Goal: Task Accomplishment & Management: Manage account settings

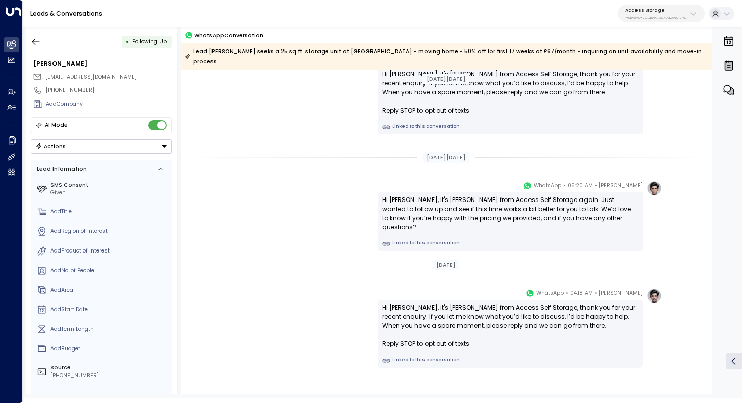
scroll to position [646, 0]
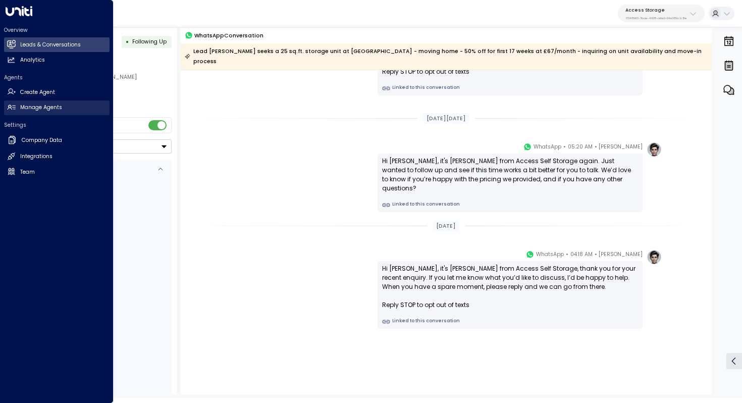
click at [45, 112] on link "Manage Agents Manage Agents" at bounding box center [56, 107] width 105 height 15
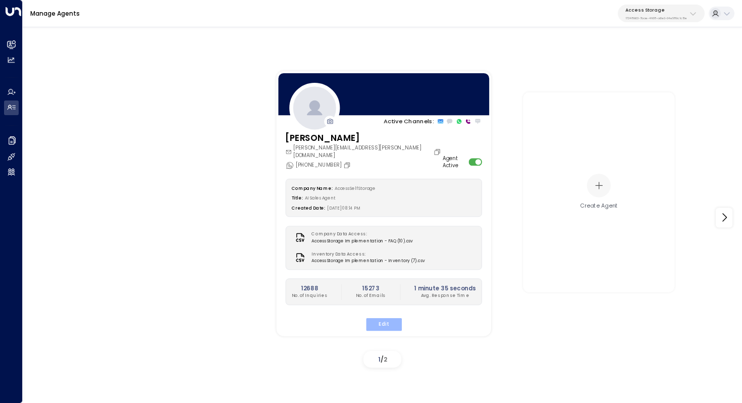
click at [390, 318] on button "Edit" at bounding box center [383, 324] width 36 height 13
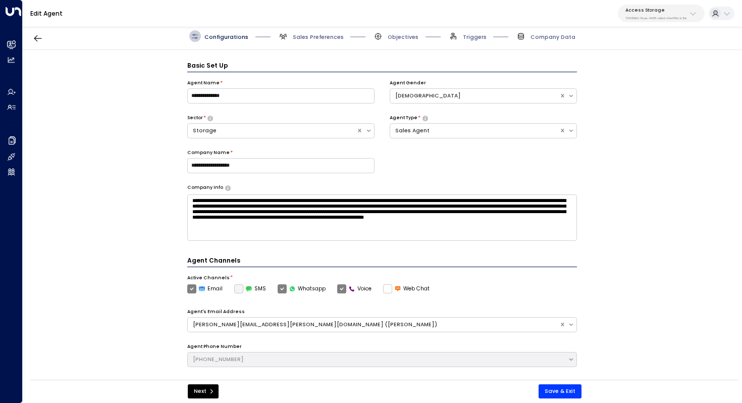
scroll to position [11, 0]
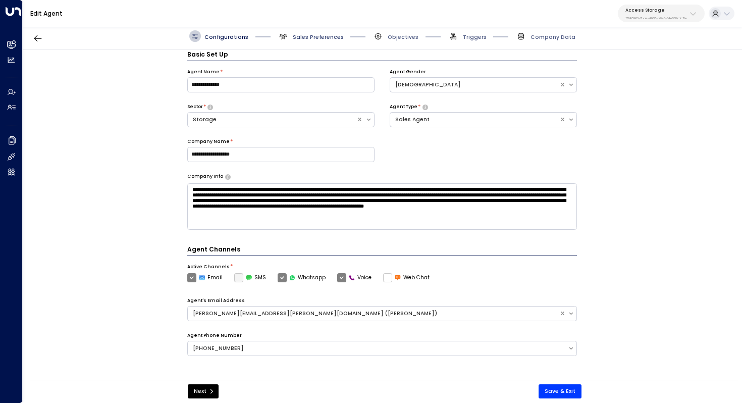
click at [308, 35] on span "Sales Preferences" at bounding box center [318, 37] width 51 height 8
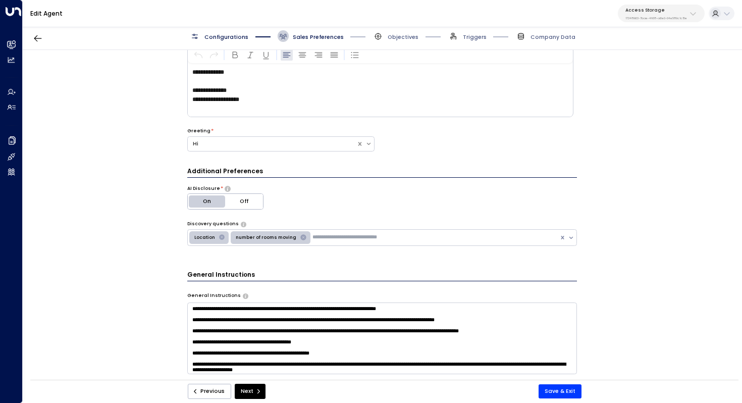
scroll to position [0, 0]
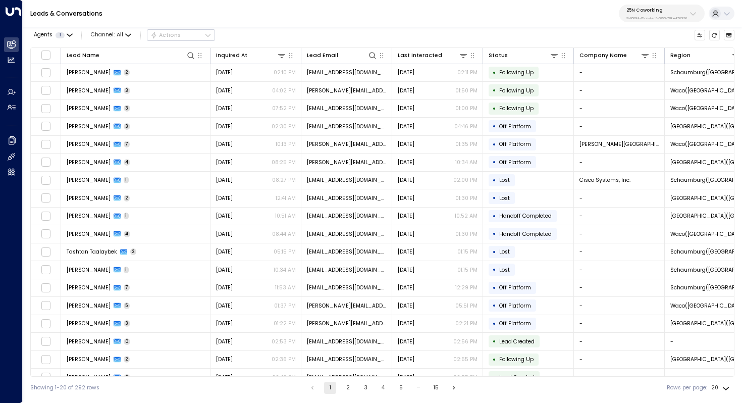
click at [672, 13] on div "25N Coworking 3b9800f4-81ca-4ec0-8758-72fbe4763f36" at bounding box center [656, 13] width 61 height 13
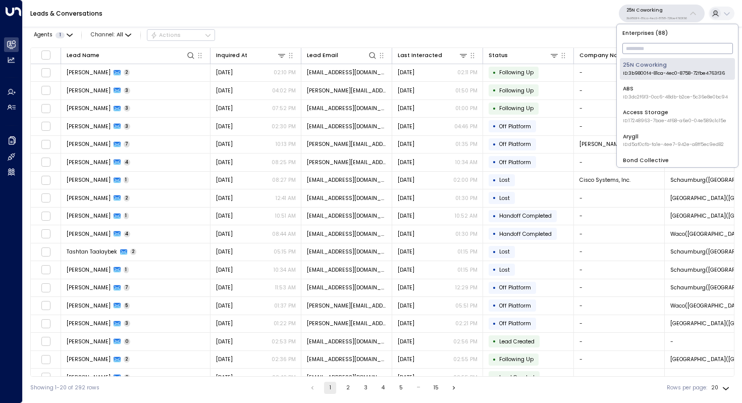
click at [661, 48] on input "text" at bounding box center [677, 48] width 111 height 16
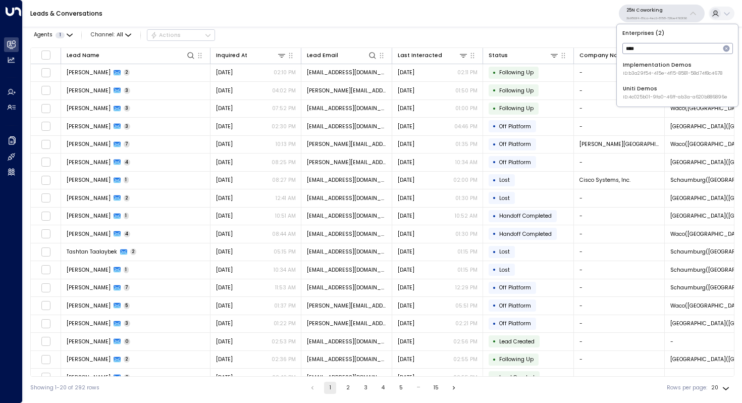
type input "****"
click at [670, 90] on div "Uniti Demos ID: 4c025b01-9fa0-46ff-ab3a-a620b886896e" at bounding box center [675, 93] width 104 height 16
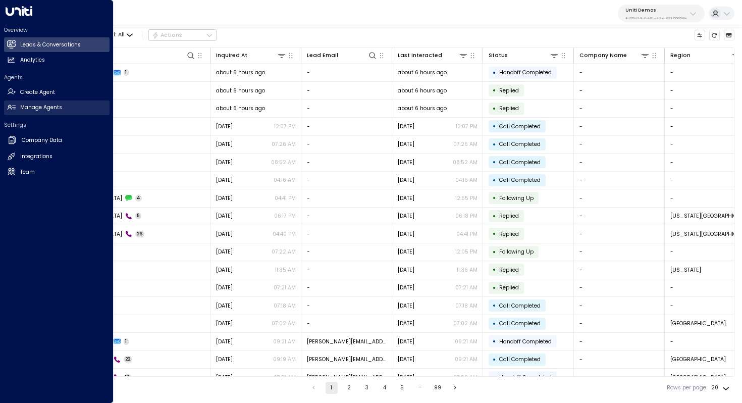
click at [63, 107] on link "Manage Agents Manage Agents" at bounding box center [56, 107] width 105 height 15
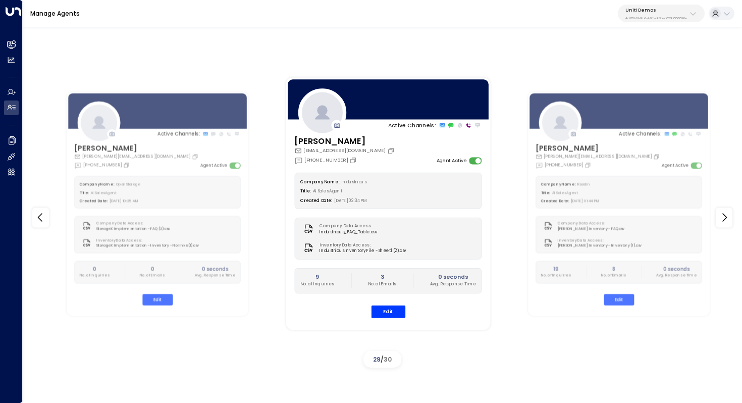
click at [672, 18] on p "4c025b01-9fa0-46ff-ab3a-a620b886896e" at bounding box center [656, 18] width 62 height 4
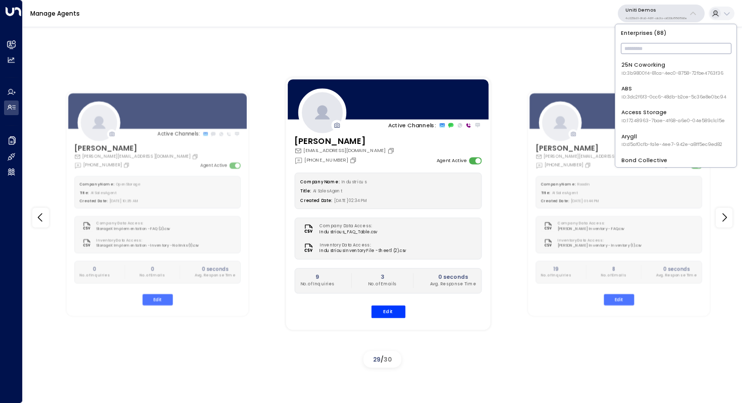
click at [660, 45] on input "text" at bounding box center [676, 48] width 111 height 16
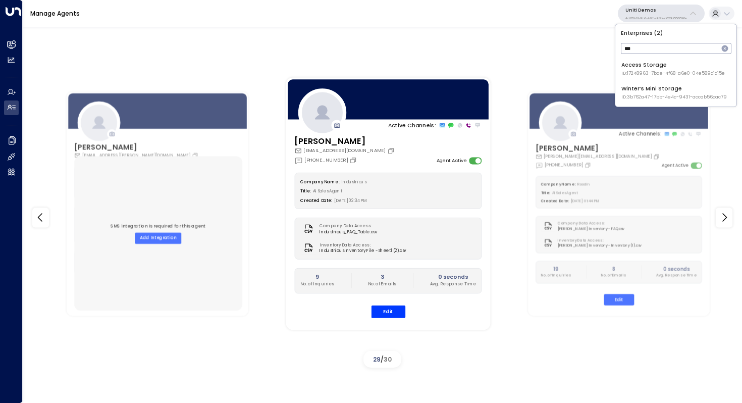
type input "***"
click at [667, 65] on div "Access Storage ID: 17248963-7bae-4f68-a6e0-04e589c1c15e" at bounding box center [672, 69] width 103 height 16
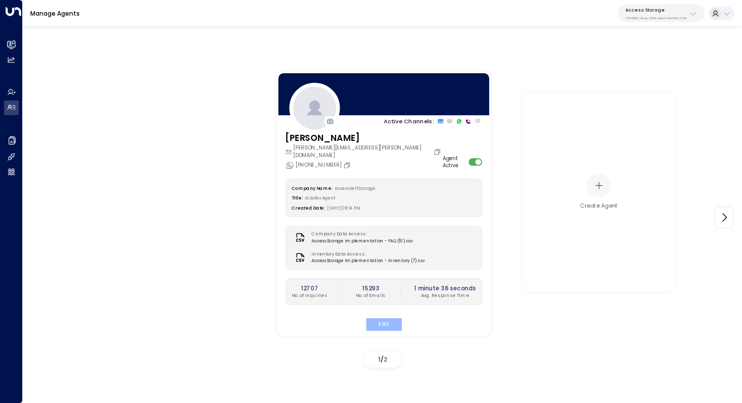
click at [385, 318] on button "Edit" at bounding box center [383, 324] width 36 height 13
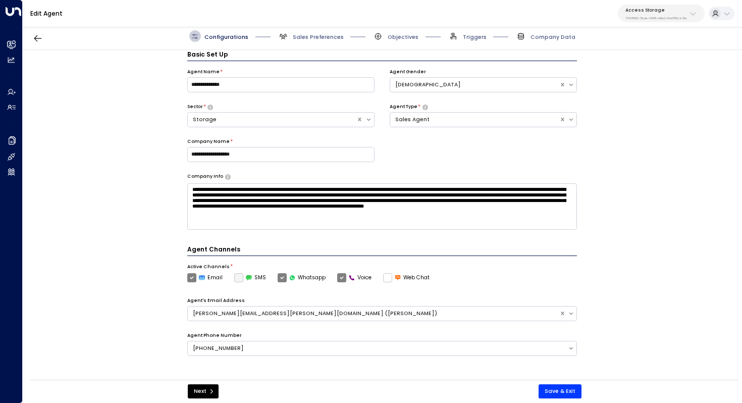
scroll to position [11, 0]
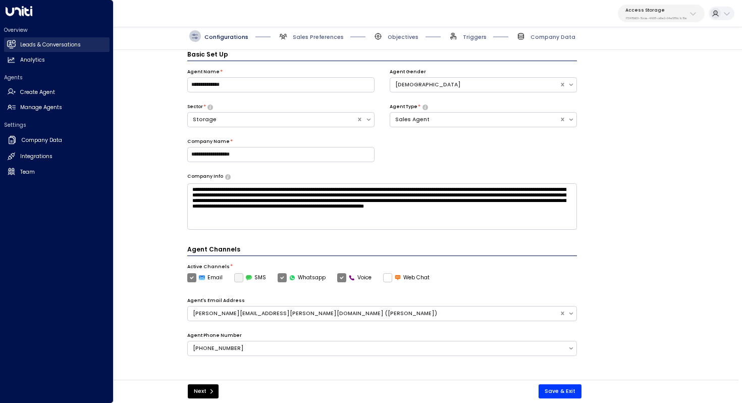
click at [32, 46] on h2 "Leads & Conversations" at bounding box center [50, 45] width 61 height 8
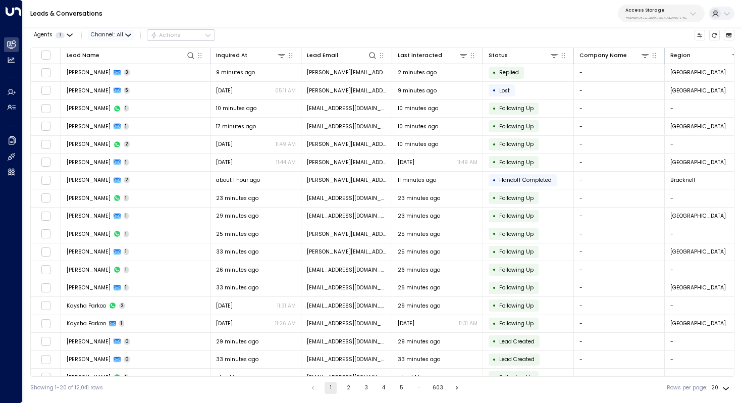
click at [118, 33] on span "All" at bounding box center [120, 35] width 7 height 6
click at [108, 72] on span "Voice" at bounding box center [102, 69] width 12 height 5
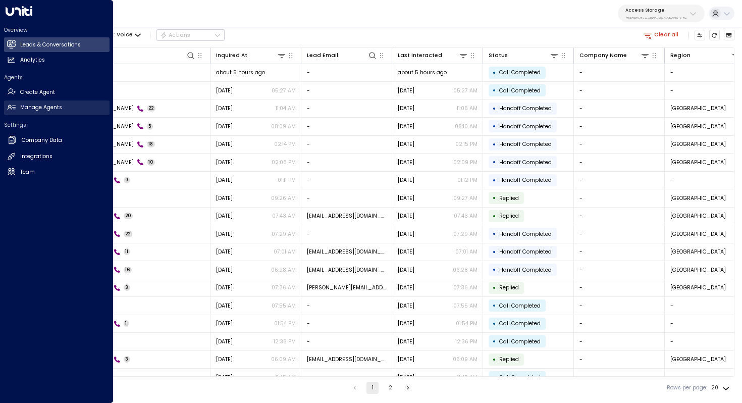
click at [37, 110] on h2 "Manage Agents" at bounding box center [41, 107] width 42 height 8
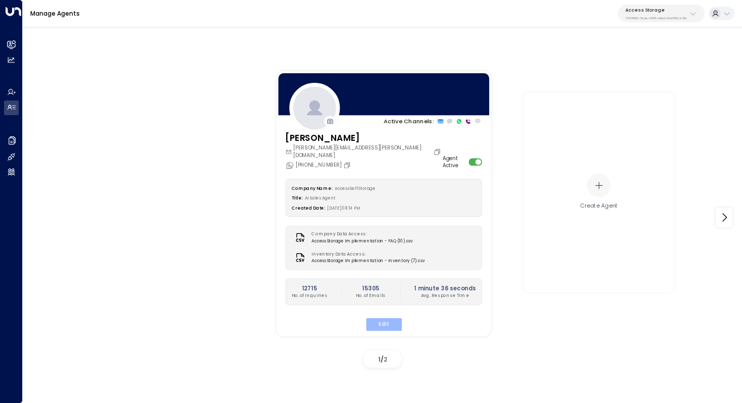
click at [379, 318] on button "Edit" at bounding box center [383, 324] width 36 height 13
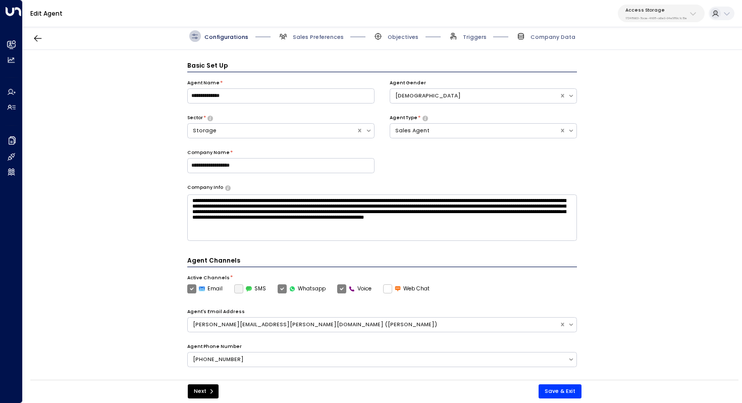
scroll to position [11, 0]
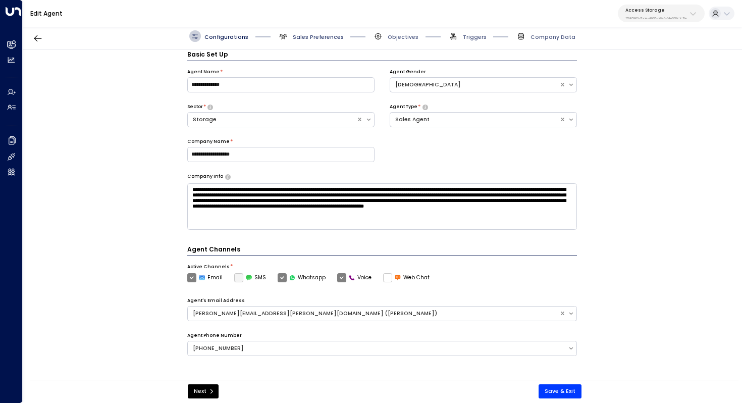
click at [317, 37] on span "Sales Preferences" at bounding box center [318, 37] width 51 height 8
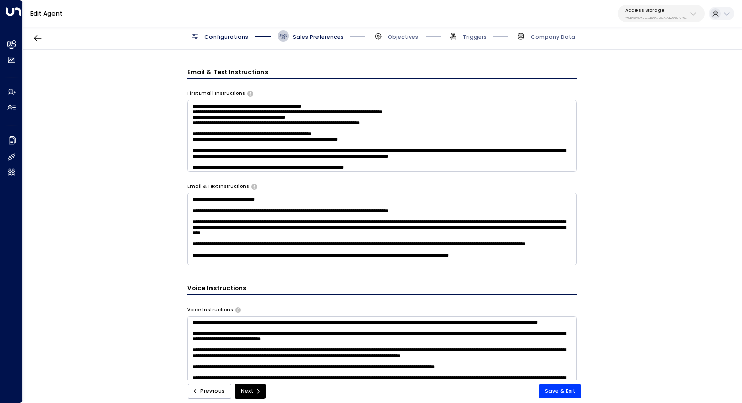
scroll to position [701, 0]
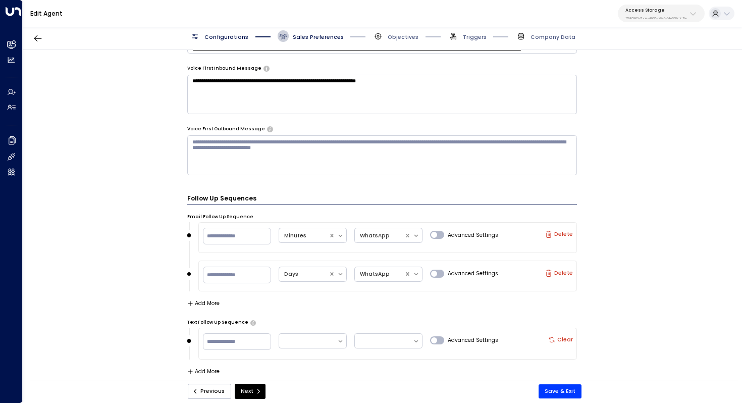
click at [36, 29] on div "Configurations Sales Preferences Objectives Triggers Company Data" at bounding box center [382, 36] width 719 height 27
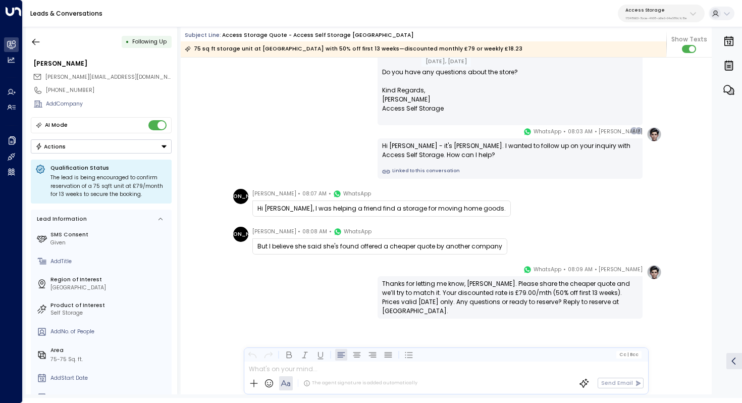
scroll to position [547, 0]
drag, startPoint x: 372, startPoint y: 245, endPoint x: 385, endPoint y: 245, distance: 13.6
click at [384, 245] on div "But I believe she said she's found offered a cheaper quote by another company" at bounding box center [379, 246] width 245 height 9
click at [386, 245] on div "But I believe she said she's found offered a cheaper quote by another company" at bounding box center [379, 246] width 245 height 9
drag, startPoint x: 290, startPoint y: 245, endPoint x: 330, endPoint y: 245, distance: 40.4
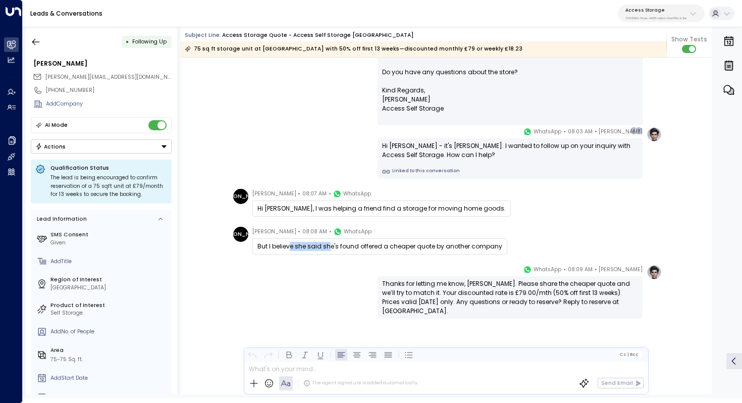
click at [330, 245] on div "But I believe she said she's found offered a cheaper quote by another company" at bounding box center [379, 246] width 245 height 9
drag, startPoint x: 407, startPoint y: 244, endPoint x: 365, endPoint y: 244, distance: 42.4
click at [365, 244] on div "But I believe she said she's found offered a cheaper quote by another company" at bounding box center [379, 246] width 245 height 9
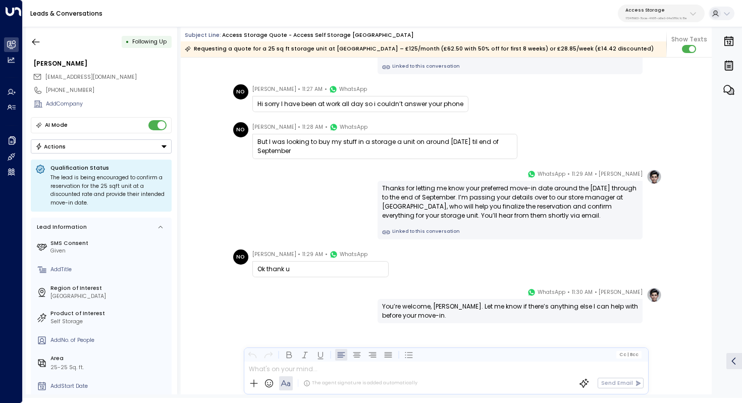
scroll to position [725, 0]
click at [36, 45] on icon "button" at bounding box center [36, 42] width 10 height 10
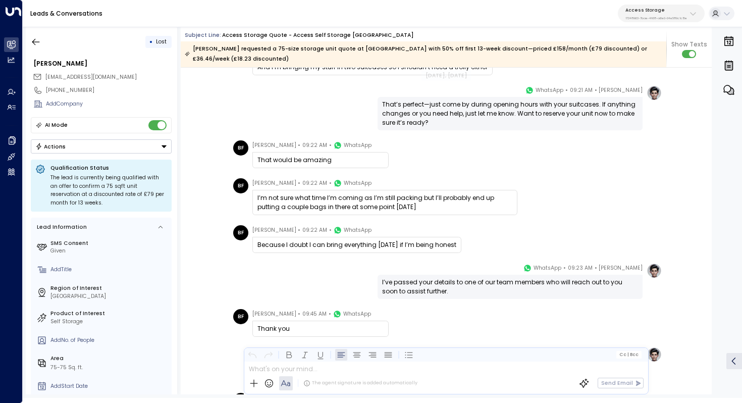
scroll to position [11587, 0]
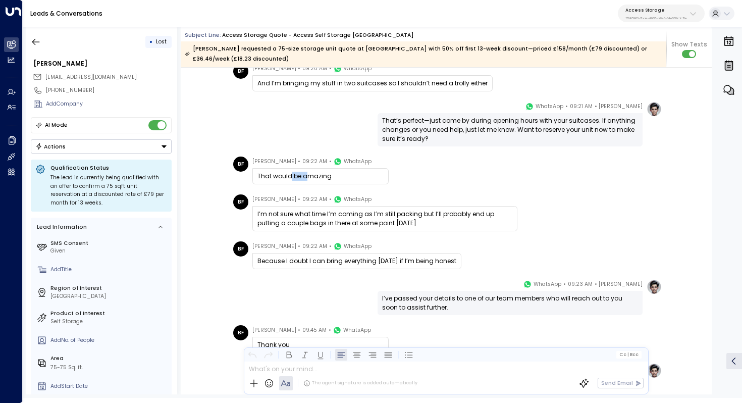
drag, startPoint x: 290, startPoint y: 174, endPoint x: 304, endPoint y: 174, distance: 14.6
click at [304, 174] on div "That would be amazing" at bounding box center [320, 176] width 126 height 9
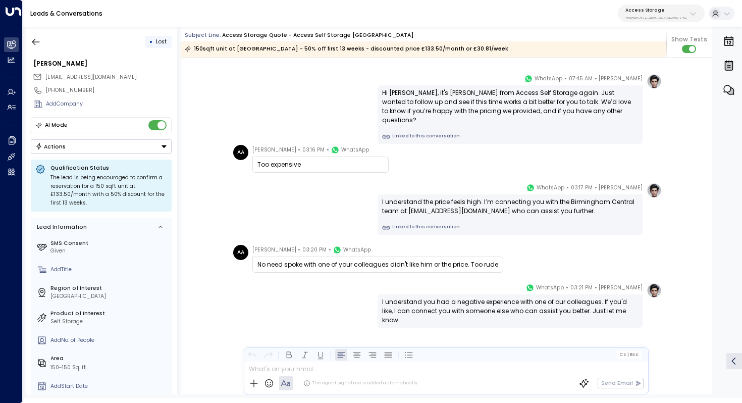
scroll to position [1616, 0]
drag, startPoint x: 351, startPoint y: 267, endPoint x: 360, endPoint y: 267, distance: 8.6
click at [360, 267] on div "No need spoke with one of your colleagues didn't like him or the price. Too rude" at bounding box center [377, 264] width 241 height 9
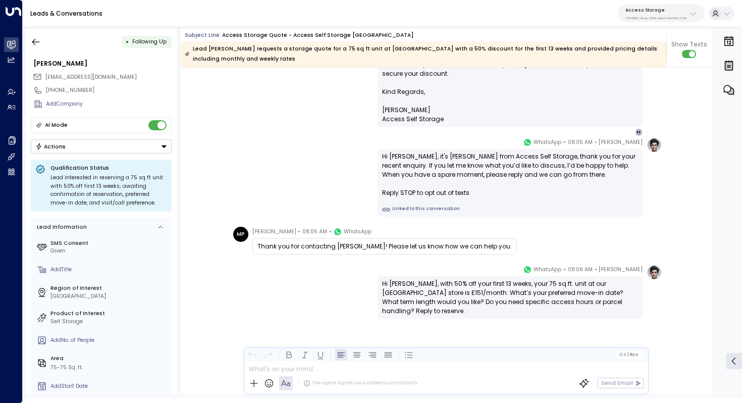
scroll to position [592, 0]
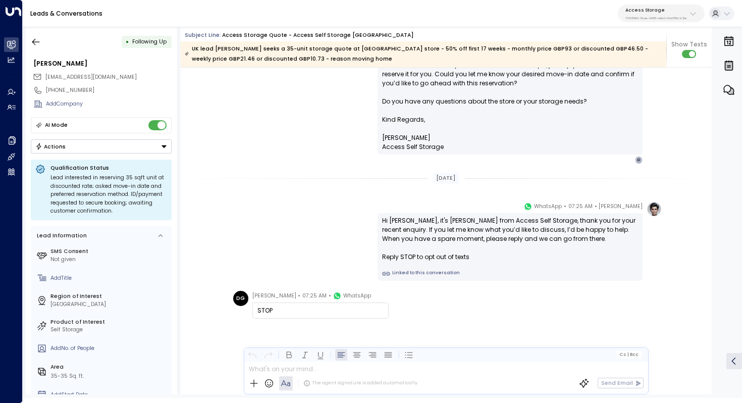
scroll to position [546, 0]
click at [36, 40] on icon "button" at bounding box center [36, 42] width 10 height 10
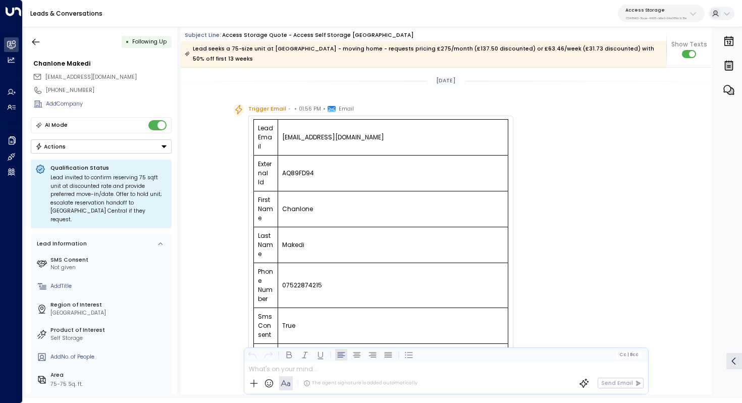
scroll to position [558, 0]
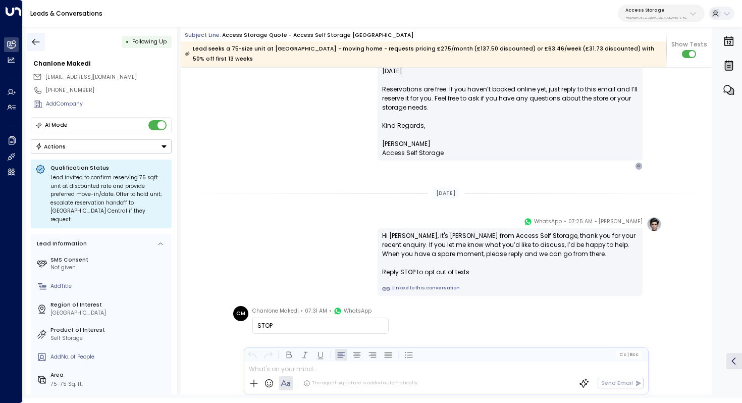
click at [35, 42] on icon "button" at bounding box center [36, 42] width 10 height 10
click at [35, 41] on icon "button" at bounding box center [36, 41] width 8 height 7
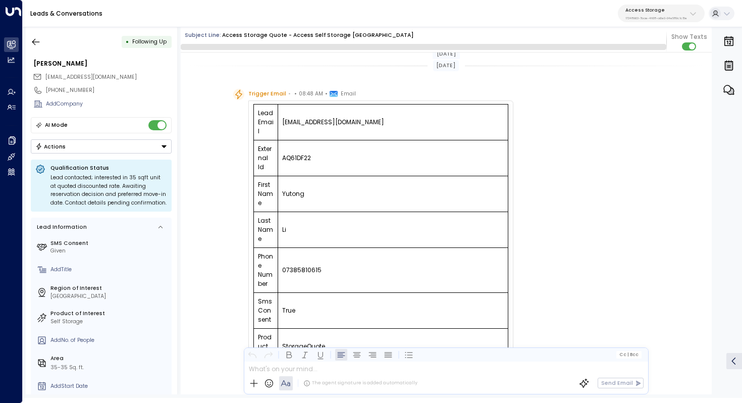
scroll to position [593, 0]
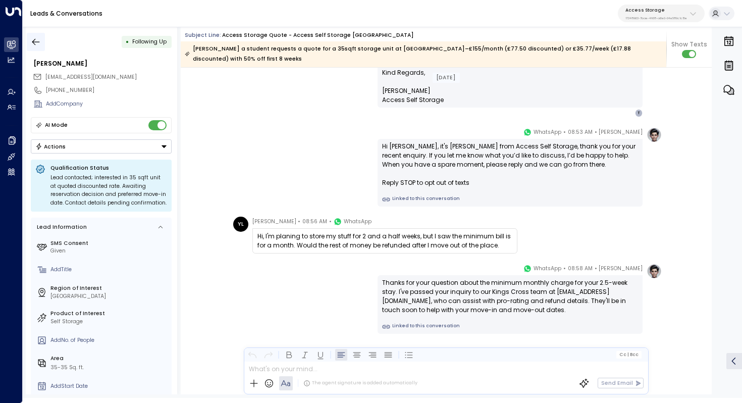
click at [36, 42] on icon "button" at bounding box center [36, 42] width 10 height 10
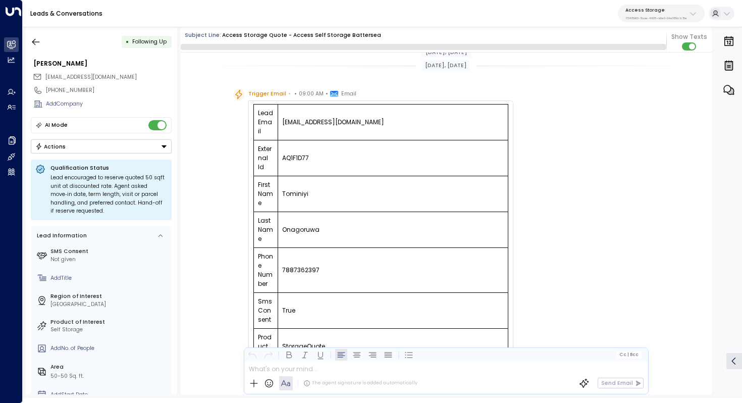
scroll to position [540, 0]
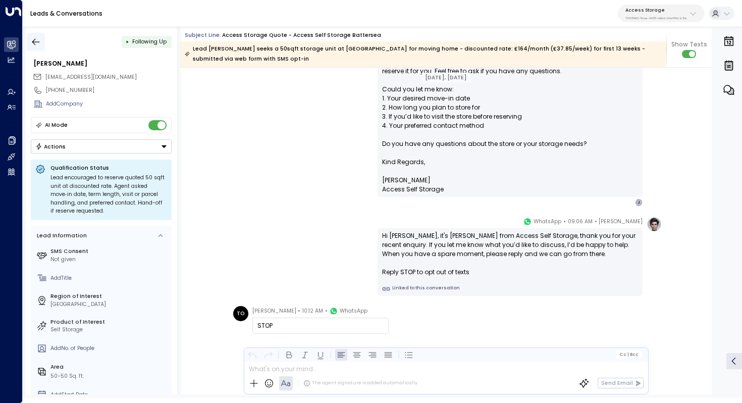
click at [37, 40] on icon "button" at bounding box center [36, 42] width 10 height 10
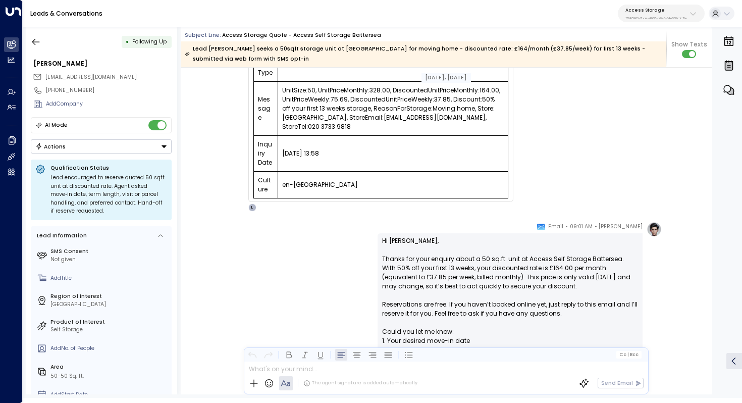
scroll to position [555, 0]
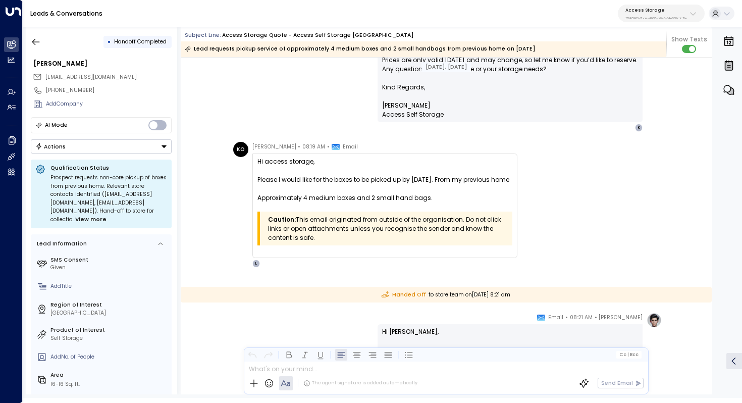
scroll to position [603, 0]
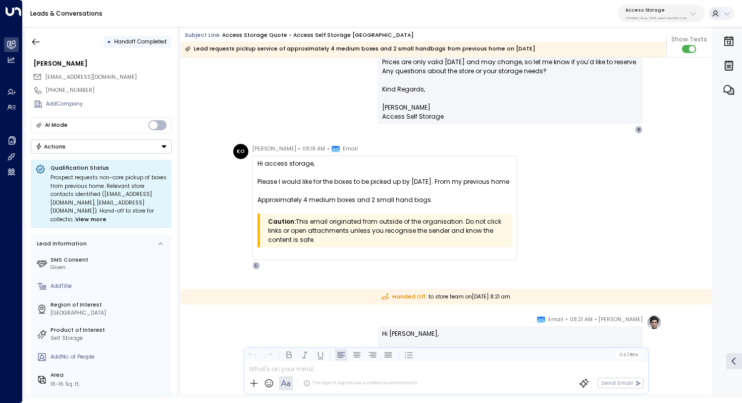
click at [282, 180] on div "Please I would like for the boxes to be picked up by [DATE]. From my previous h…" at bounding box center [384, 181] width 255 height 9
click at [282, 180] on div "Please I would like for the boxes to be picked up by 1/09/2025. From my previou…" at bounding box center [384, 181] width 255 height 9
drag, startPoint x: 282, startPoint y: 211, endPoint x: 299, endPoint y: 211, distance: 16.7
click at [299, 204] on div "Approximately 4 medium boxes and 2 small hand bags." at bounding box center [384, 199] width 255 height 9
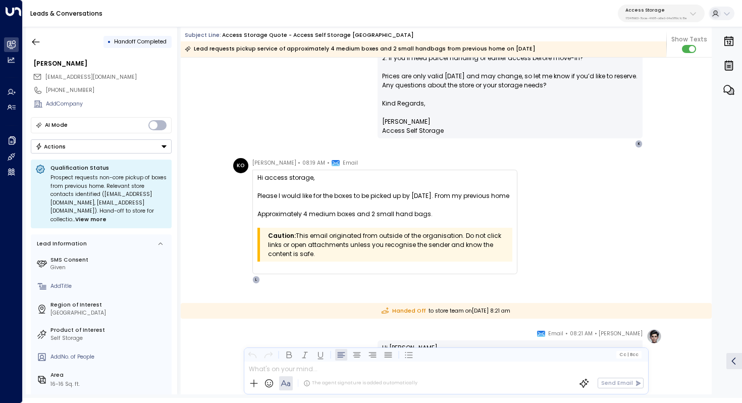
scroll to position [613, 0]
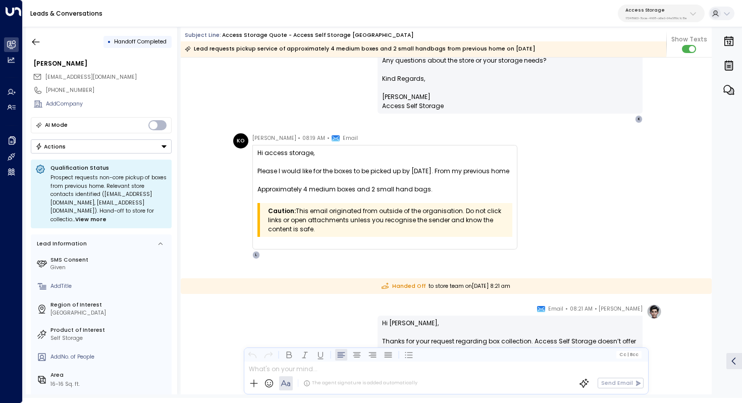
click at [300, 223] on div "Caution: This email originated from outside of the organisation. Do not click l…" at bounding box center [388, 219] width 241 height 27
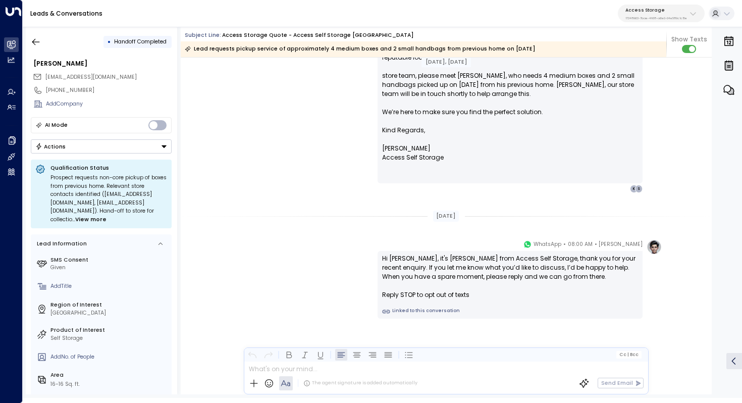
scroll to position [915, 0]
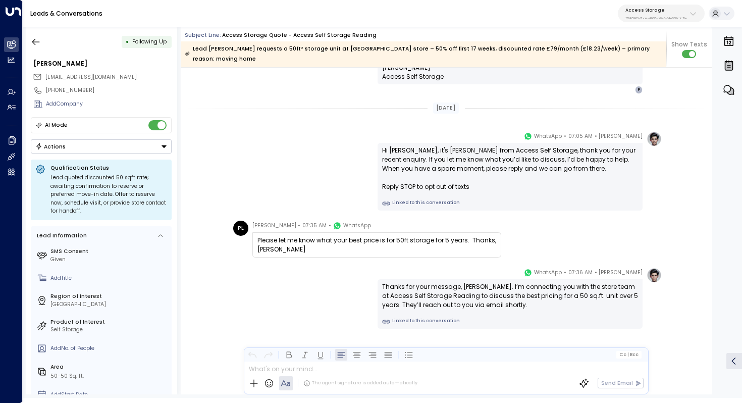
scroll to position [662, 0]
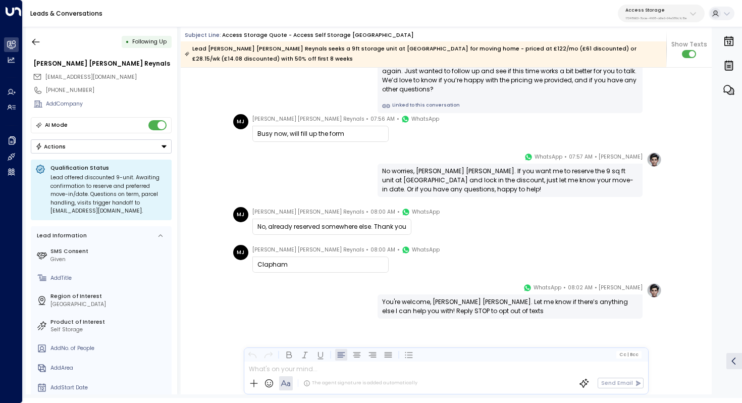
scroll to position [803, 0]
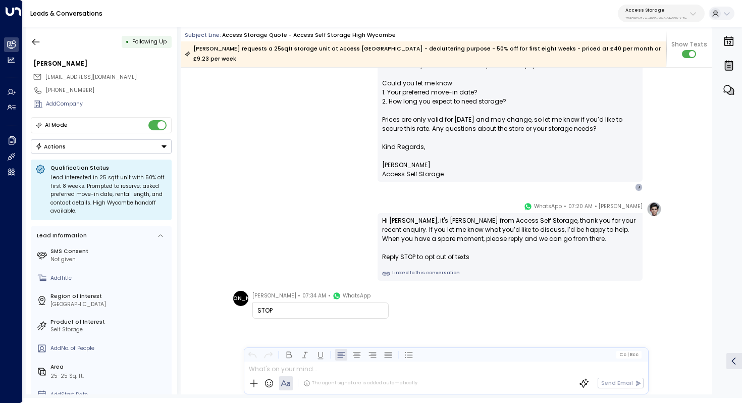
scroll to position [546, 0]
